Goal: Entertainment & Leisure: Browse casually

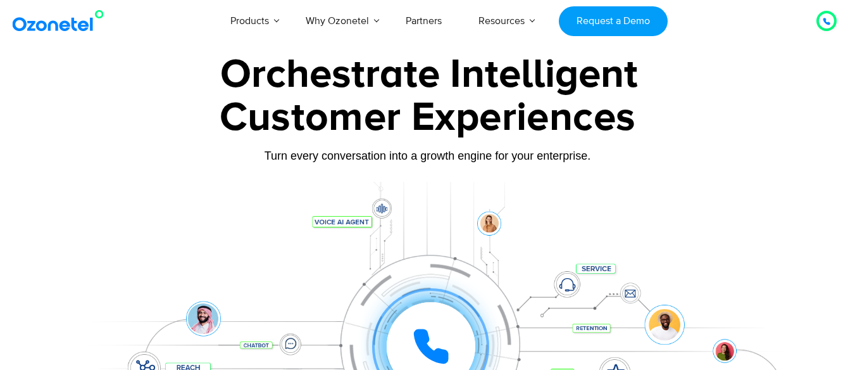
click at [63, 20] on img at bounding box center [60, 20] width 103 height 23
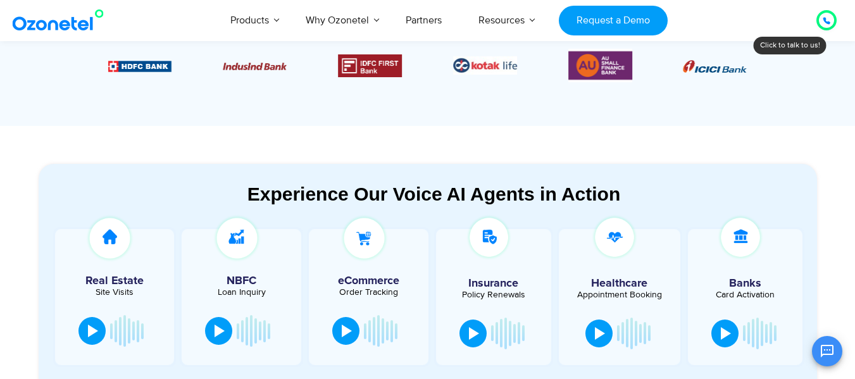
scroll to position [684, 0]
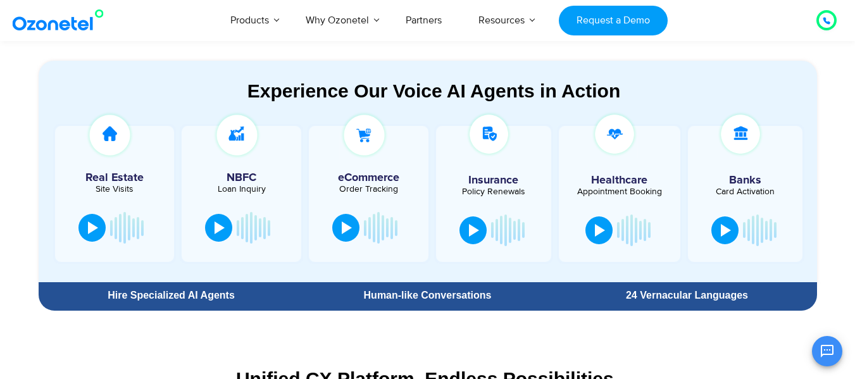
click at [603, 227] on div at bounding box center [600, 229] width 10 height 13
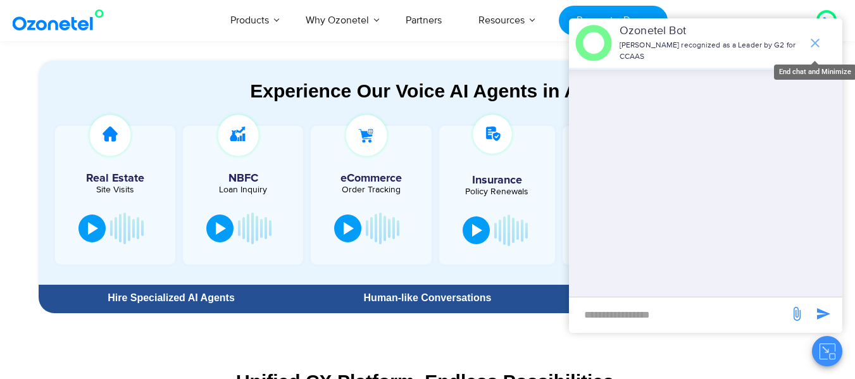
click at [813, 42] on icon "end chat or minimize" at bounding box center [815, 43] width 9 height 9
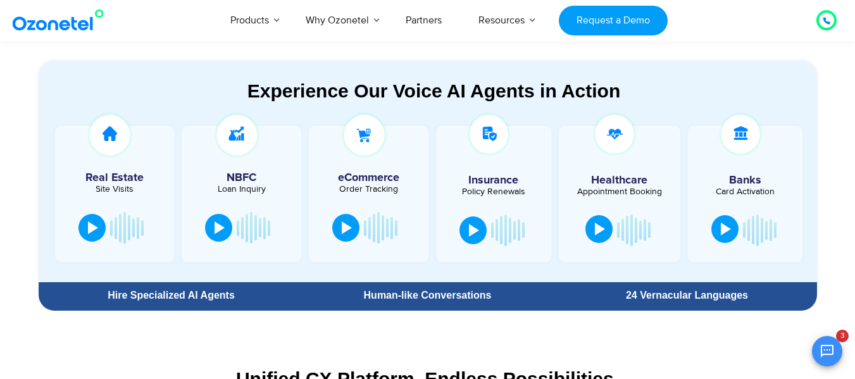
click at [725, 231] on div at bounding box center [726, 229] width 10 height 13
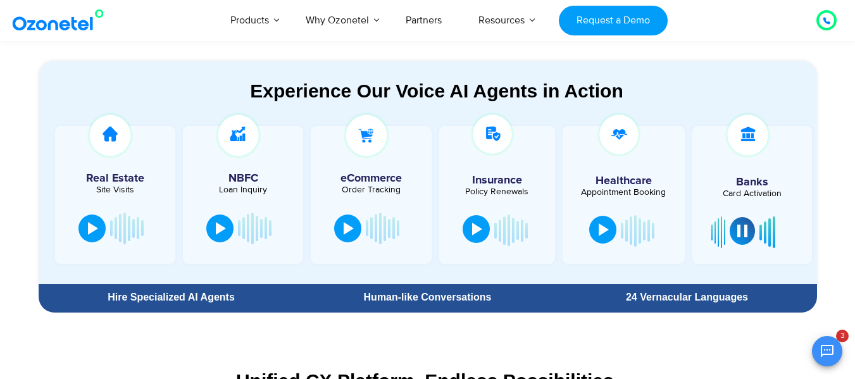
click at [474, 227] on div at bounding box center [477, 229] width 10 height 13
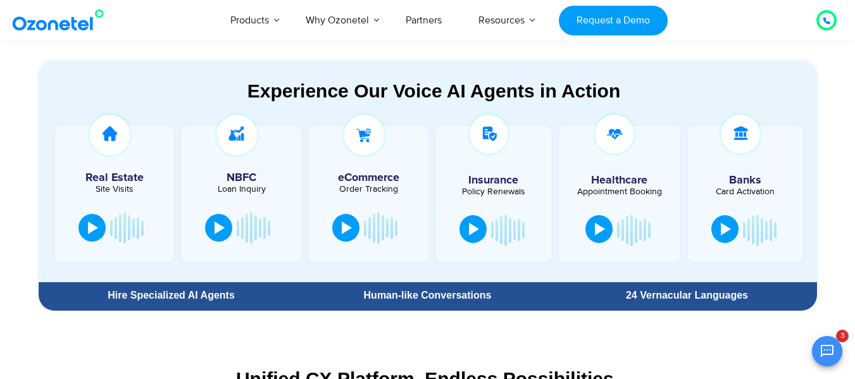
click at [478, 225] on div at bounding box center [474, 229] width 10 height 13
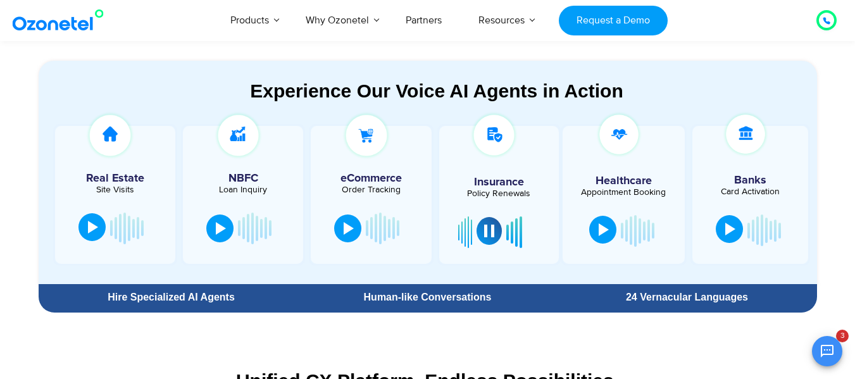
click at [81, 227] on button at bounding box center [91, 227] width 27 height 28
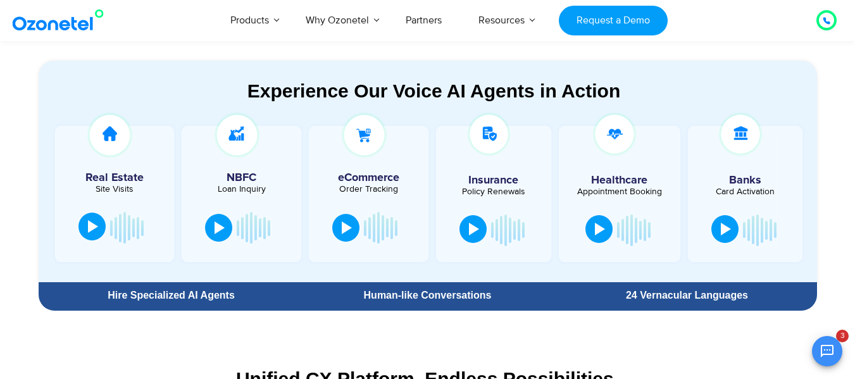
click at [96, 231] on div at bounding box center [93, 226] width 10 height 13
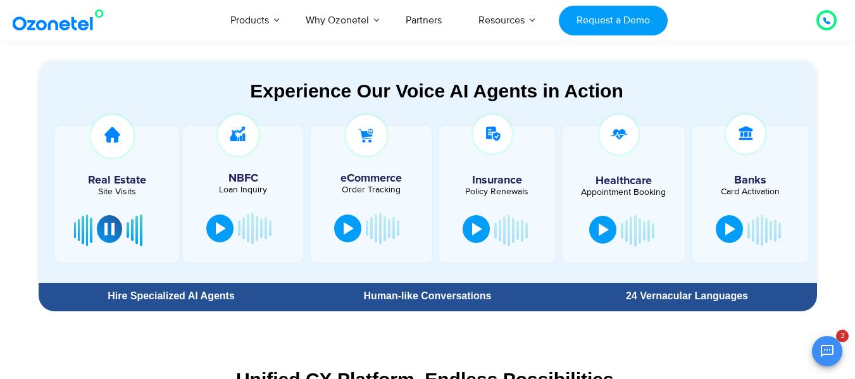
click at [101, 228] on button at bounding box center [109, 229] width 25 height 28
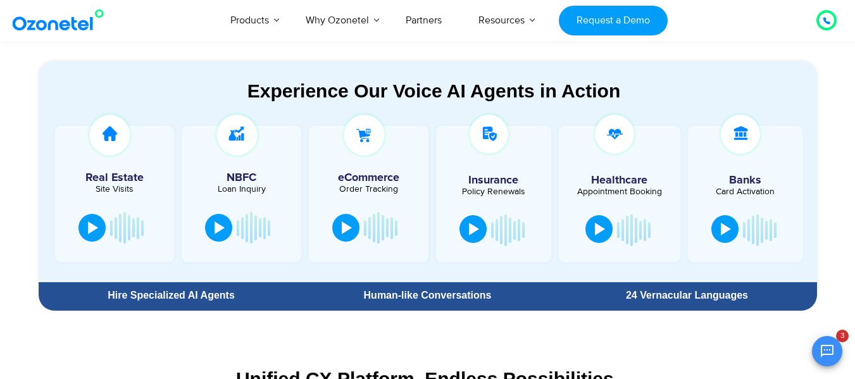
click at [124, 342] on section "Unified CX Platform. Endless Possibilities. Conversations, data, workflows, ins…" at bounding box center [428, 384] width 778 height 84
